Goal: Task Accomplishment & Management: Use online tool/utility

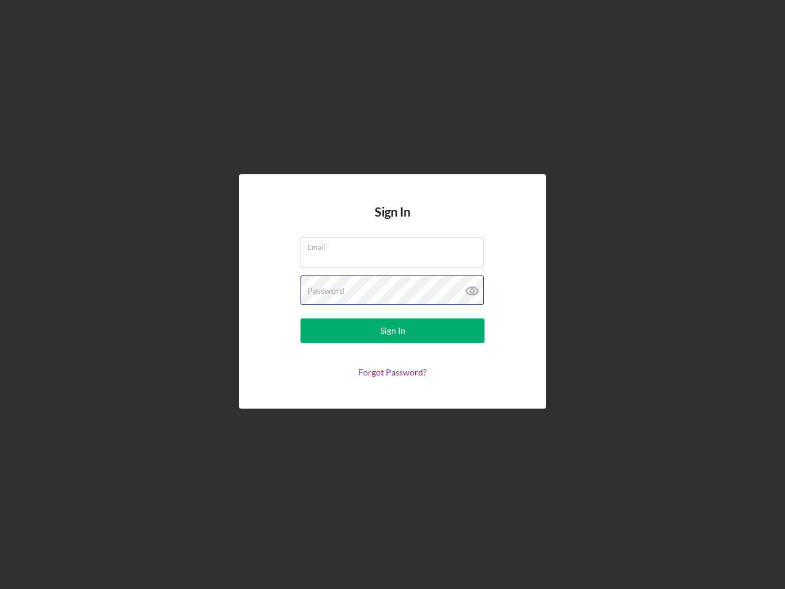
click at [392, 294] on div "Password" at bounding box center [392, 290] width 184 height 31
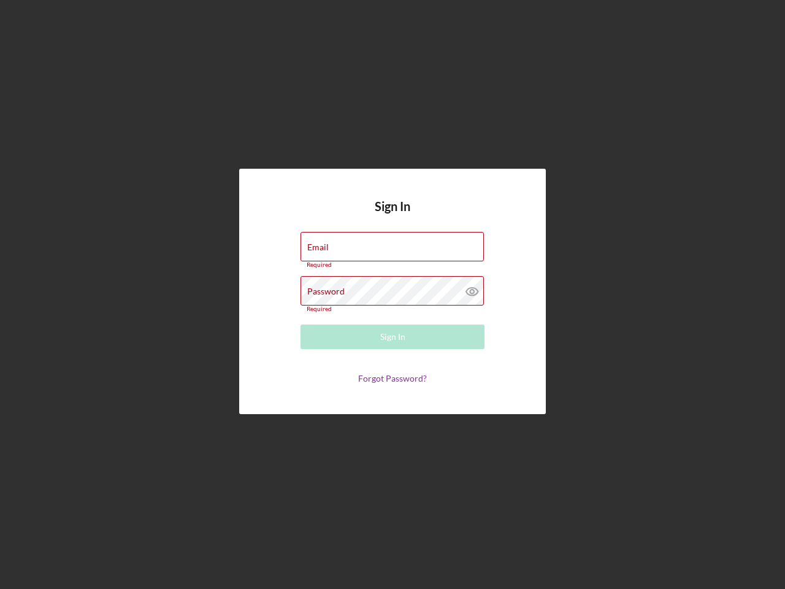
click at [472, 291] on icon at bounding box center [472, 291] width 31 height 31
